Goal: Task Accomplishment & Management: Use online tool/utility

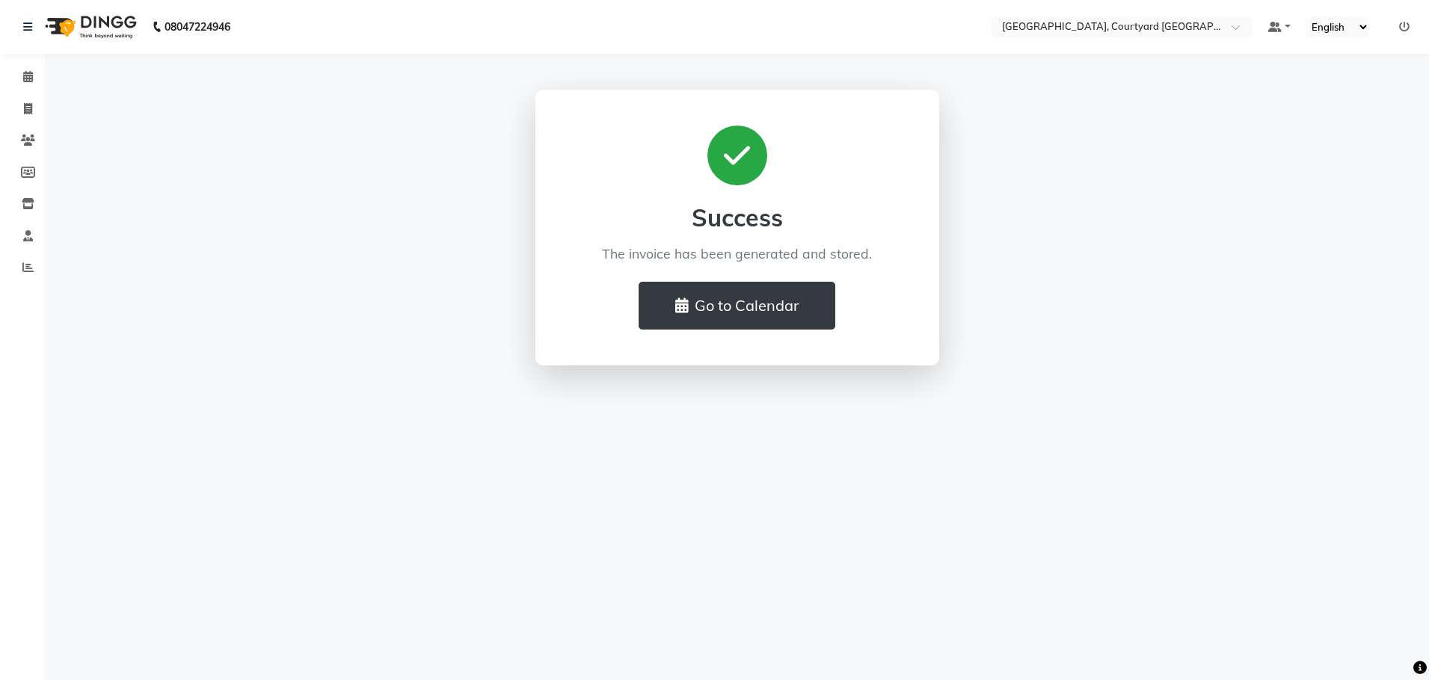
select select "service"
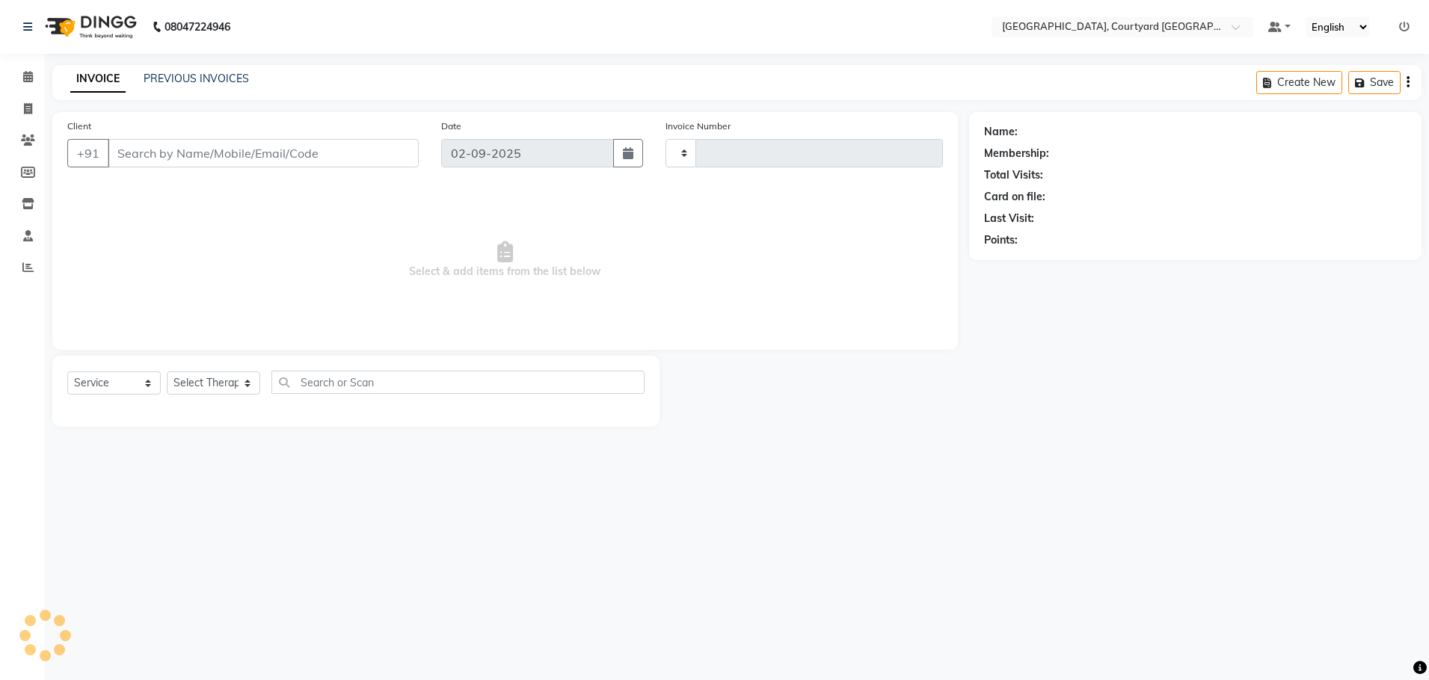
type input "0513"
select select "7754"
select select "membership"
type input "13*********06"
select select "70580"
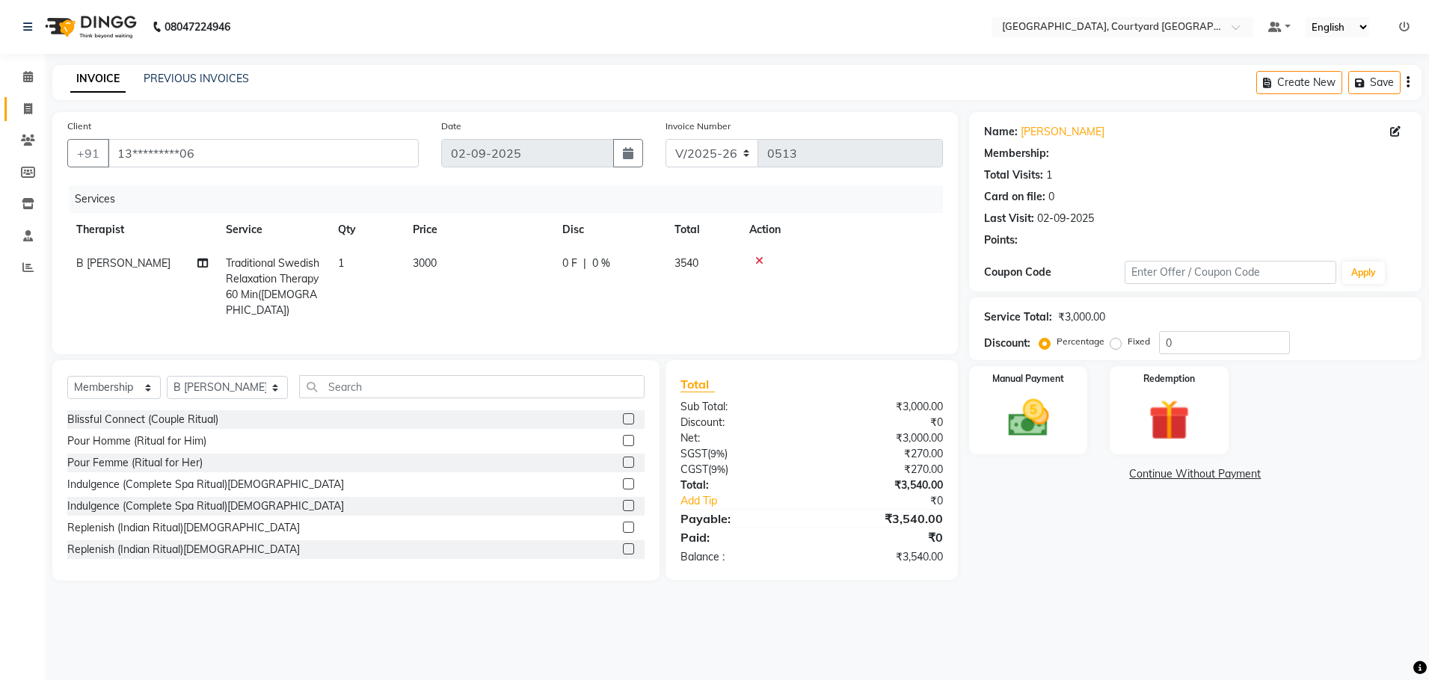
click at [26, 111] on icon at bounding box center [28, 108] width 8 height 11
select select "service"
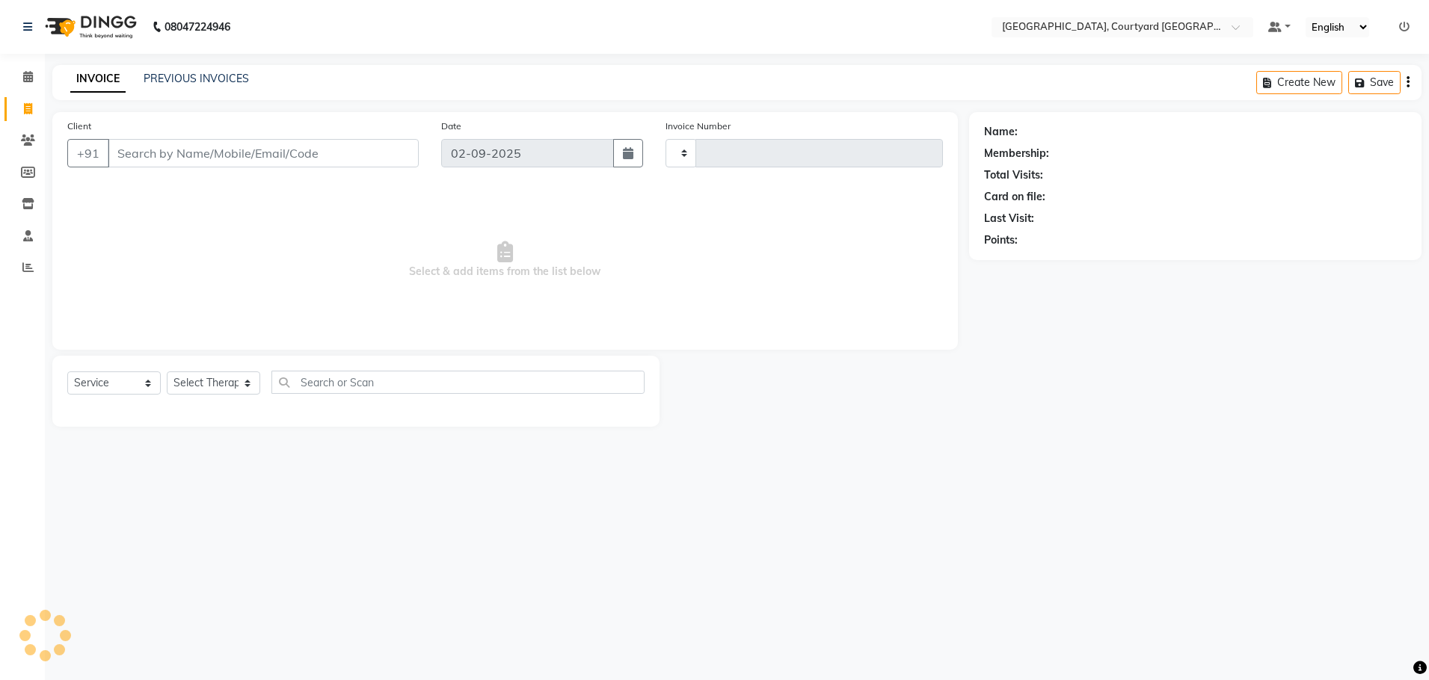
type input "0513"
select select "7754"
select select "membership"
click at [30, 81] on icon at bounding box center [28, 76] width 10 height 11
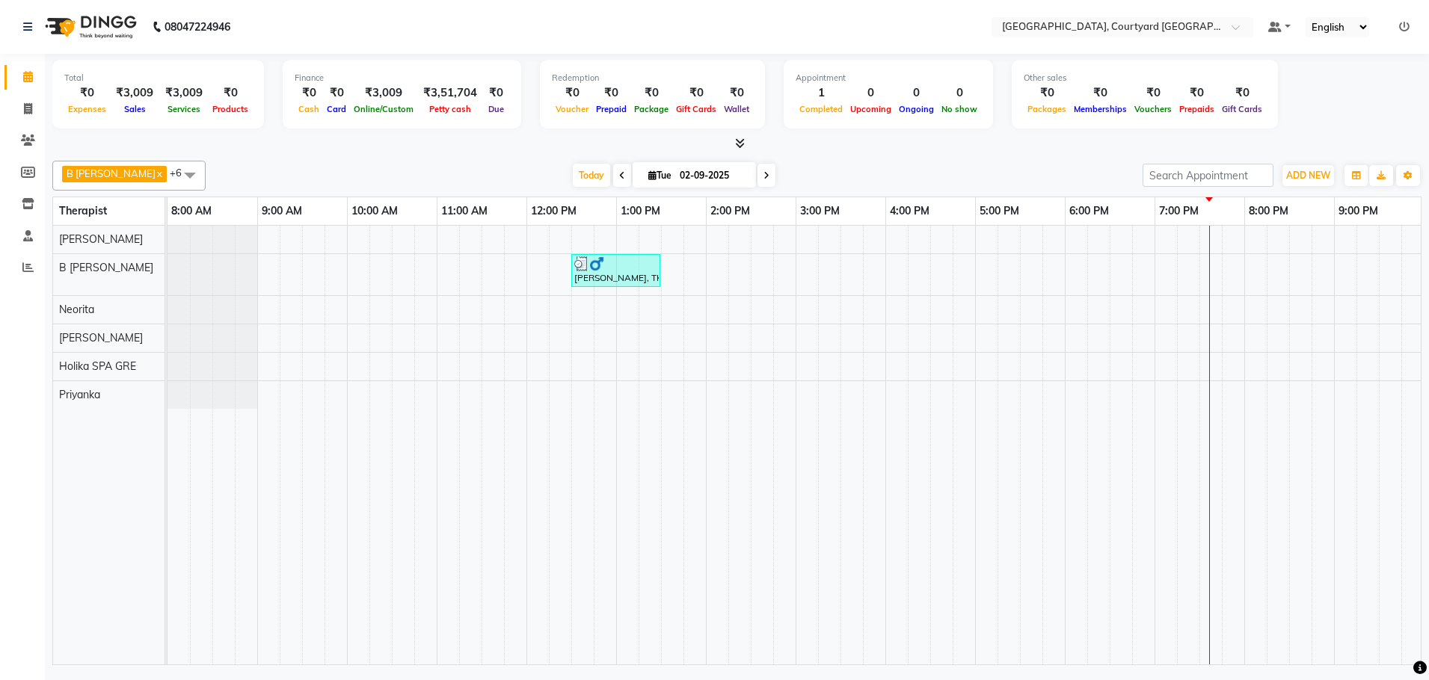
click at [1060, 539] on td at bounding box center [1053, 445] width 22 height 439
